Goal: Task Accomplishment & Management: Manage account settings

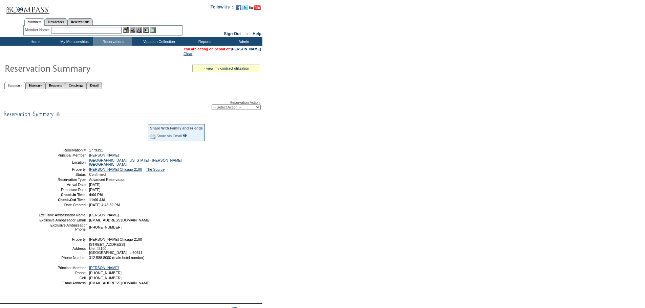
click at [246, 109] on select "-- Select Action -- Modify Reservation Dates Modify Reservation Cost Modify Occ…" at bounding box center [235, 107] width 49 height 5
select select "ChangeOccupancy"
click at [211, 106] on select "-- Select Action -- Modify Reservation Dates Modify Reservation Cost Modify Occ…" at bounding box center [235, 107] width 49 height 5
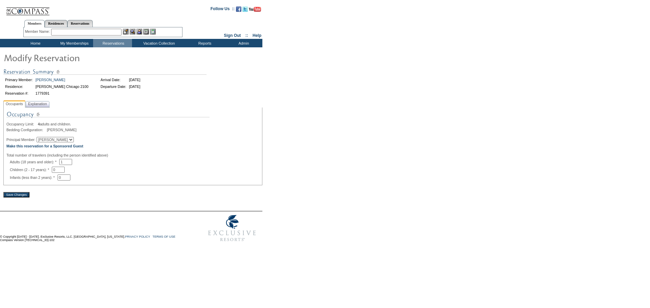
click at [67, 139] on select "[PERSON_NAME]" at bounding box center [55, 139] width 37 height 5
click at [83, 147] on b "Make this reservation for a Sponsored Guest" at bounding box center [44, 146] width 77 height 4
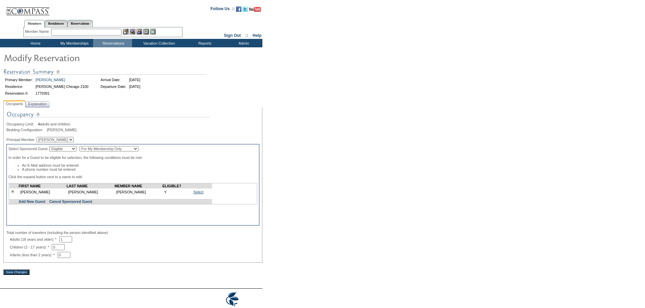
click at [193, 194] on link "Select" at bounding box center [198, 192] width 10 height 4
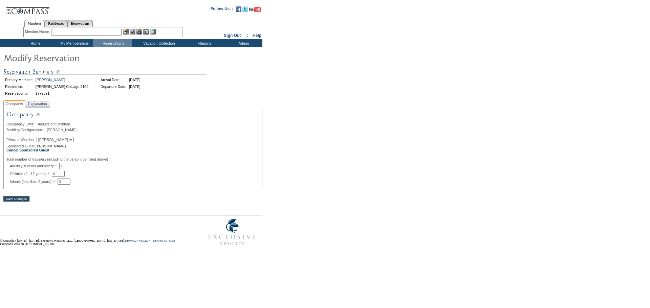
click at [72, 169] on input "1" at bounding box center [65, 166] width 13 height 6
type input "2"
click at [65, 177] on input "0" at bounding box center [58, 174] width 13 height 6
type input "2"
click at [40, 105] on span "Explanation" at bounding box center [38, 104] width 22 height 7
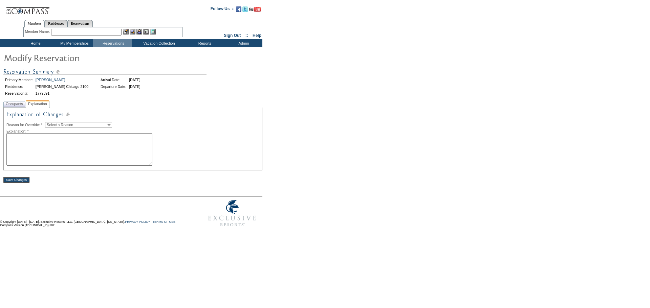
click at [92, 127] on select "Select a Reason Creating Continuous Stay Days Rebooked After Cancellation Editi…" at bounding box center [78, 124] width 67 height 5
select select "1045"
click at [50, 123] on select "Select a Reason Creating Continuous Stay Days Rebooked After Cancellation Editi…" at bounding box center [78, 124] width 67 height 5
click at [66, 140] on textarea at bounding box center [79, 149] width 146 height 32
type textarea "ib"
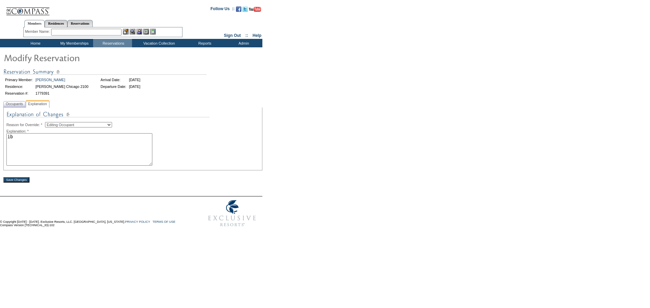
click at [11, 181] on input "Save Changes" at bounding box center [16, 179] width 26 height 5
